Goal: Check status: Check status

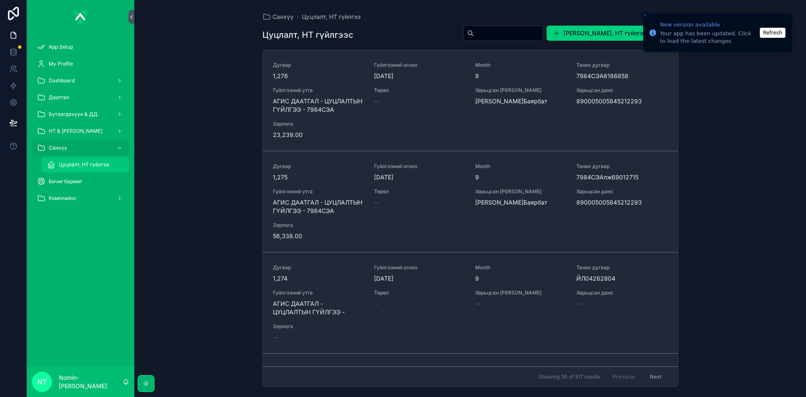
click at [80, 167] on span "Цуцлалт, НТ гүйлгээ" at bounding box center [84, 164] width 50 height 7
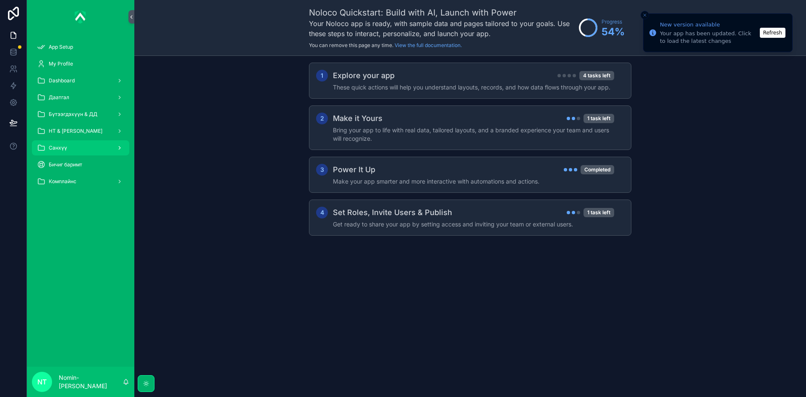
click at [106, 143] on div "Санхүү" at bounding box center [80, 147] width 87 height 13
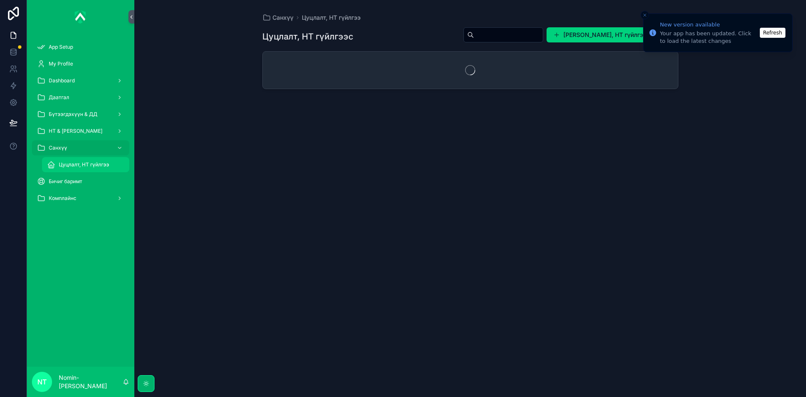
click at [91, 160] on div "Цуцлалт, НТ гүйлгээ" at bounding box center [85, 164] width 77 height 13
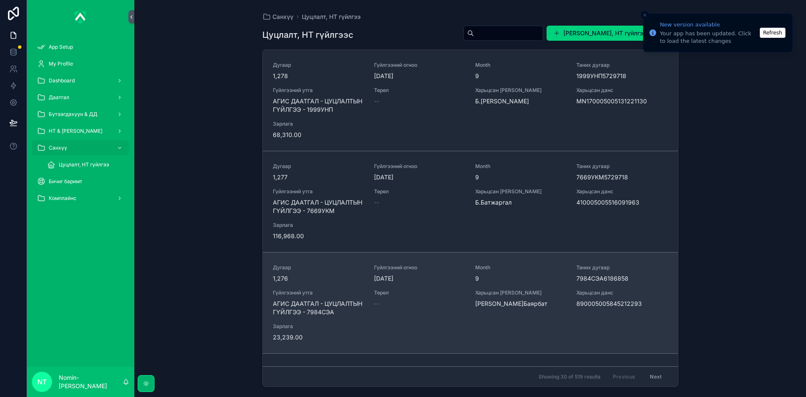
click at [427, 273] on div "Гүйлгээний огноо [DATE]" at bounding box center [419, 273] width 91 height 18
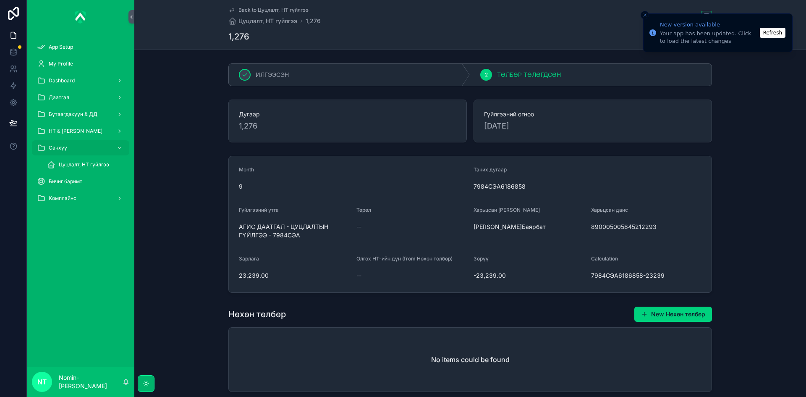
click at [37, 160] on div "Цуцлалт, НТ гүйлгээ" at bounding box center [81, 164] width 108 height 17
click at [54, 165] on icon "scrollable content" at bounding box center [51, 164] width 8 height 8
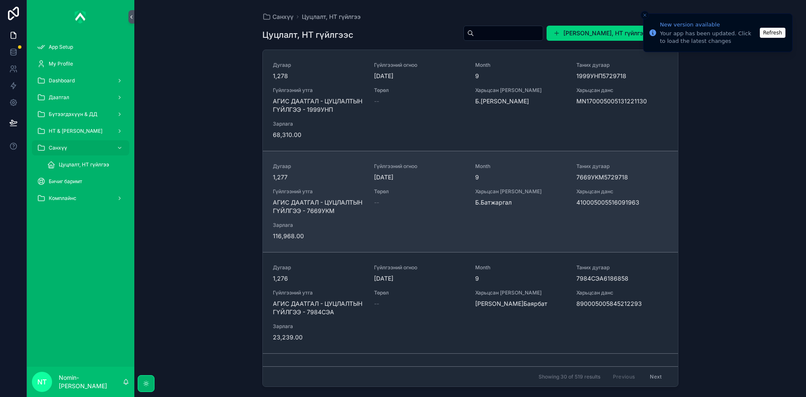
click at [390, 202] on div "--" at bounding box center [419, 202] width 91 height 8
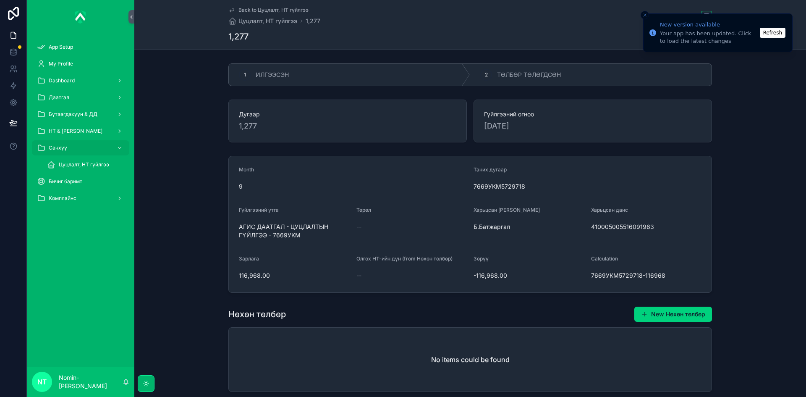
drag, startPoint x: 585, startPoint y: 225, endPoint x: 647, endPoint y: 225, distance: 62.2
click at [647, 225] on form "Month 9 Таних дугаар 7669УКМ5729718 Гүйлгээний утга АГИС ДААТГАЛ - ЦУЦЛАЛТЫН ГҮ…" at bounding box center [470, 224] width 483 height 136
click at [662, 227] on span "410005005516091963" at bounding box center [646, 227] width 111 height 8
drag, startPoint x: 656, startPoint y: 227, endPoint x: 590, endPoint y: 227, distance: 65.9
click at [591, 227] on span "410005005516091963" at bounding box center [646, 227] width 111 height 8
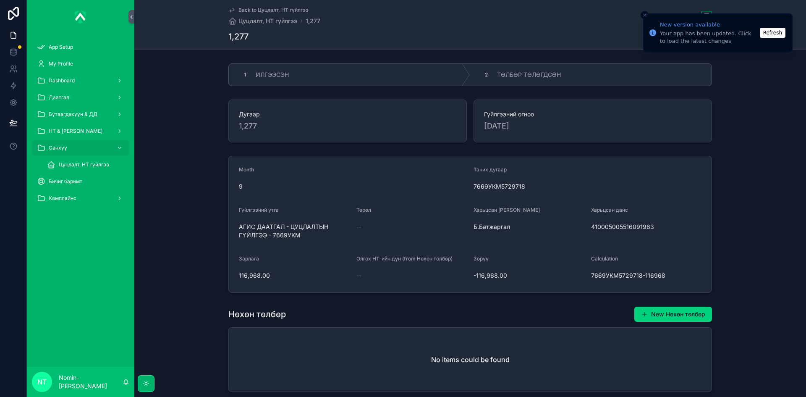
copy span "410005005516091963"
drag, startPoint x: 237, startPoint y: 275, endPoint x: 278, endPoint y: 276, distance: 40.3
click at [278, 276] on span "116,968.00" at bounding box center [294, 275] width 111 height 8
copy span "116,968.00"
drag, startPoint x: 237, startPoint y: 226, endPoint x: 299, endPoint y: 235, distance: 62.8
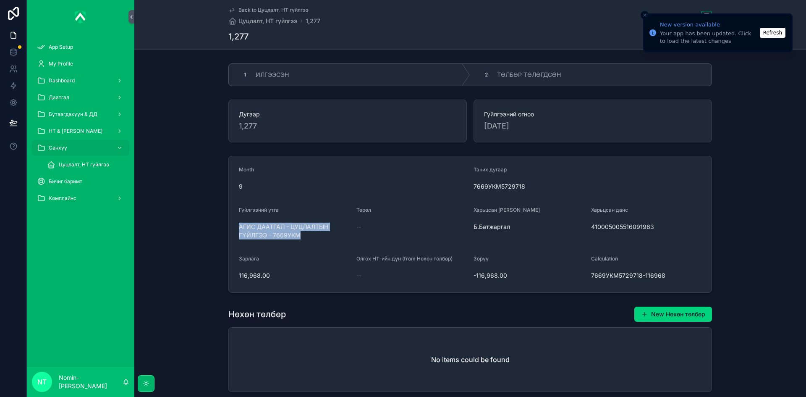
click at [299, 235] on form "Month 9 Таних дугаар 7669УКМ5729718 Гүйлгээний утга АГИС ДААТГАЛ - ЦУЦЛАЛТЫН ГҮ…" at bounding box center [470, 224] width 483 height 136
copy span "АГИС ДААТГАЛ - ЦУЦЛАЛТЫН ГҮЙЛГЭЭ - 7669УКМ"
drag, startPoint x: 527, startPoint y: 79, endPoint x: 497, endPoint y: 113, distance: 45.5
click at [527, 79] on span "ТӨЛБӨР ТӨЛӨГДСӨН" at bounding box center [529, 75] width 64 height 8
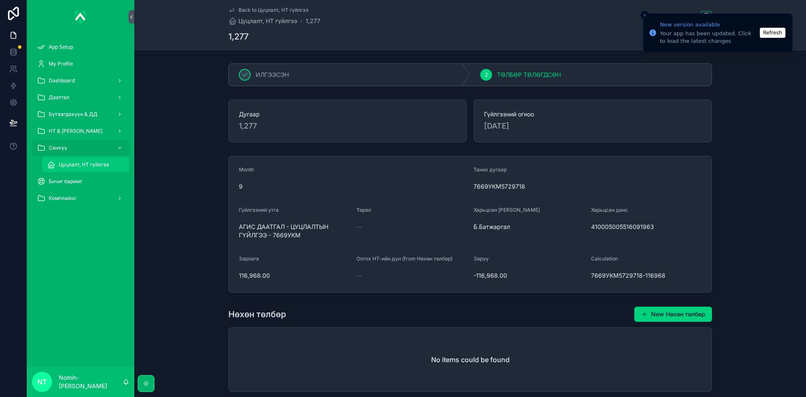
click at [84, 162] on span "Цуцлалт, НТ гүйлгээ" at bounding box center [84, 164] width 50 height 7
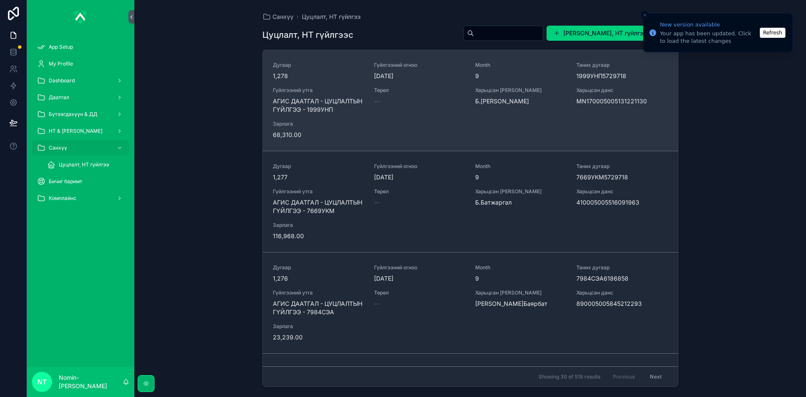
click at [476, 94] on div "Харьцсан [PERSON_NAME][PERSON_NAME]" at bounding box center [520, 96] width 91 height 18
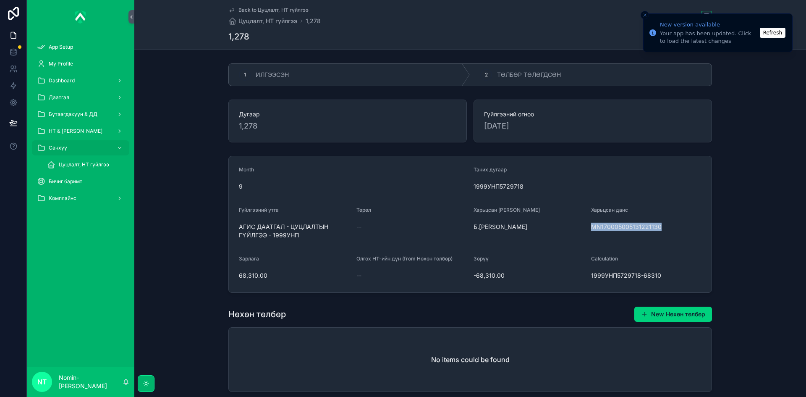
drag, startPoint x: 588, startPoint y: 226, endPoint x: 657, endPoint y: 227, distance: 69.3
click at [657, 227] on form "Month 9 Таних дугаар 1999УНП5729718 Гүйлгээний утга АГИС ДААТГАЛ - ЦУЦЛАЛТЫН ГҮ…" at bounding box center [470, 224] width 483 height 136
copy span "MN170005005131221130"
drag, startPoint x: 237, startPoint y: 275, endPoint x: 282, endPoint y: 278, distance: 44.6
click at [282, 278] on span "68,310.00" at bounding box center [294, 275] width 111 height 8
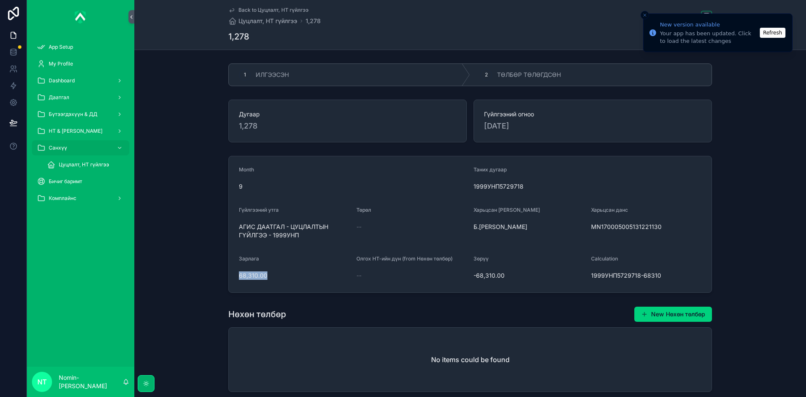
copy span "68,310.00"
drag, startPoint x: 235, startPoint y: 225, endPoint x: 296, endPoint y: 241, distance: 62.5
click at [296, 241] on form "Month 9 Таних дугаар 1999УНП5729718 Гүйлгээний утга АГИС ДААТГАЛ - ЦУЦЛАЛТЫН ГҮ…" at bounding box center [470, 224] width 483 height 136
copy span "АГИС ДААТГАЛ - ЦУЦЛАЛТЫН ГҮЙЛГЭЭ - 1999УНП"
click at [537, 73] on span "ТӨЛБӨР ТӨЛӨГДСӨН" at bounding box center [529, 75] width 64 height 8
